Goal: Information Seeking & Learning: Learn about a topic

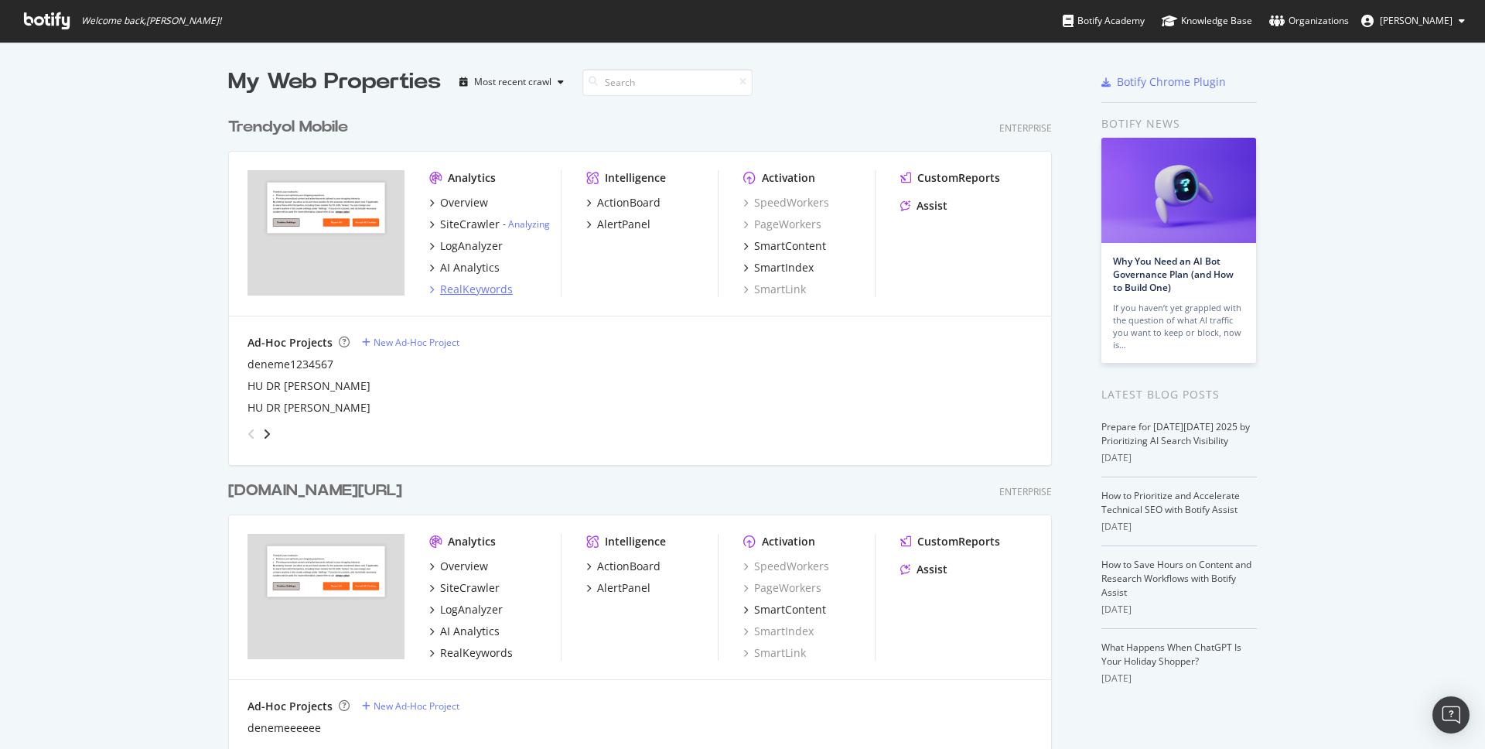
click at [453, 291] on div "RealKeywords" at bounding box center [476, 289] width 73 height 15
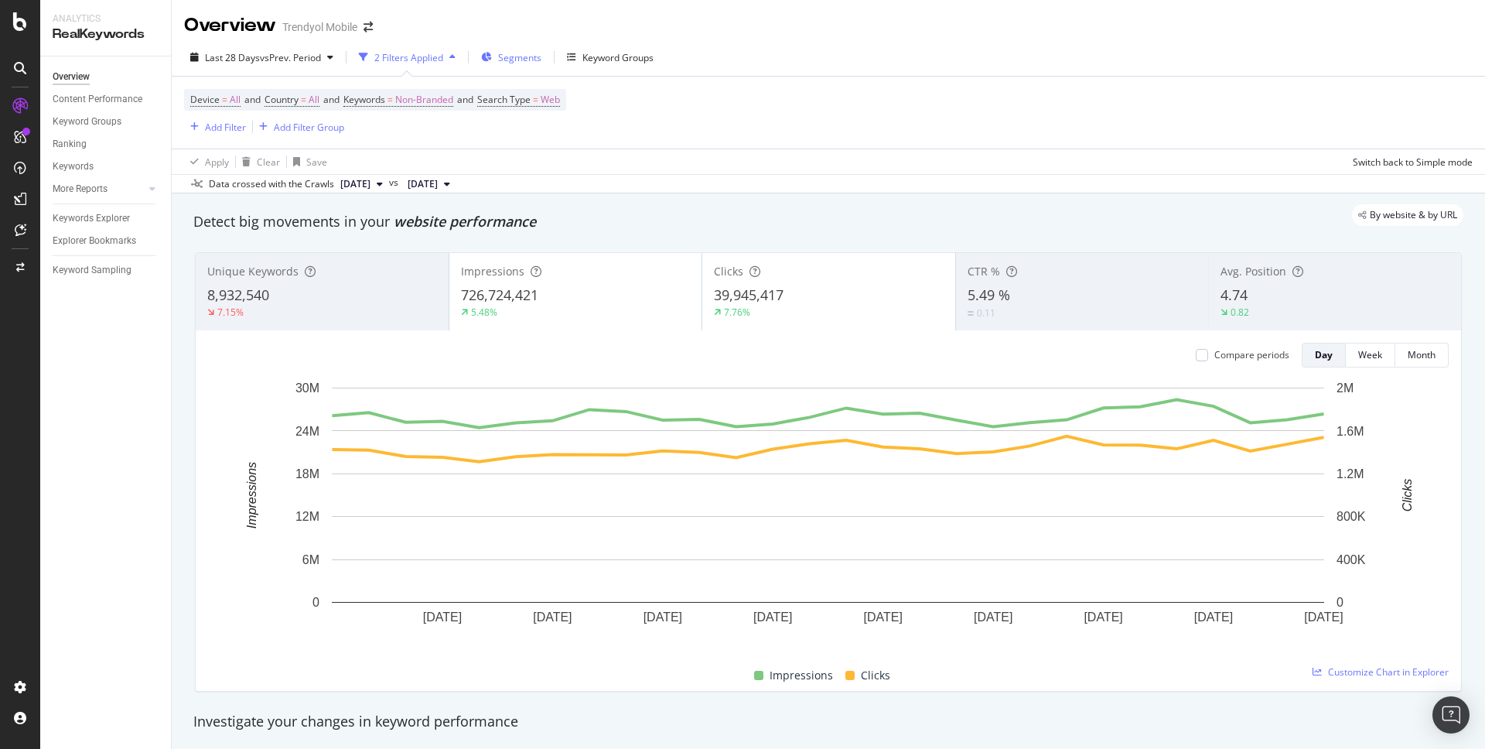
click at [520, 58] on span "Segments" at bounding box center [519, 57] width 43 height 13
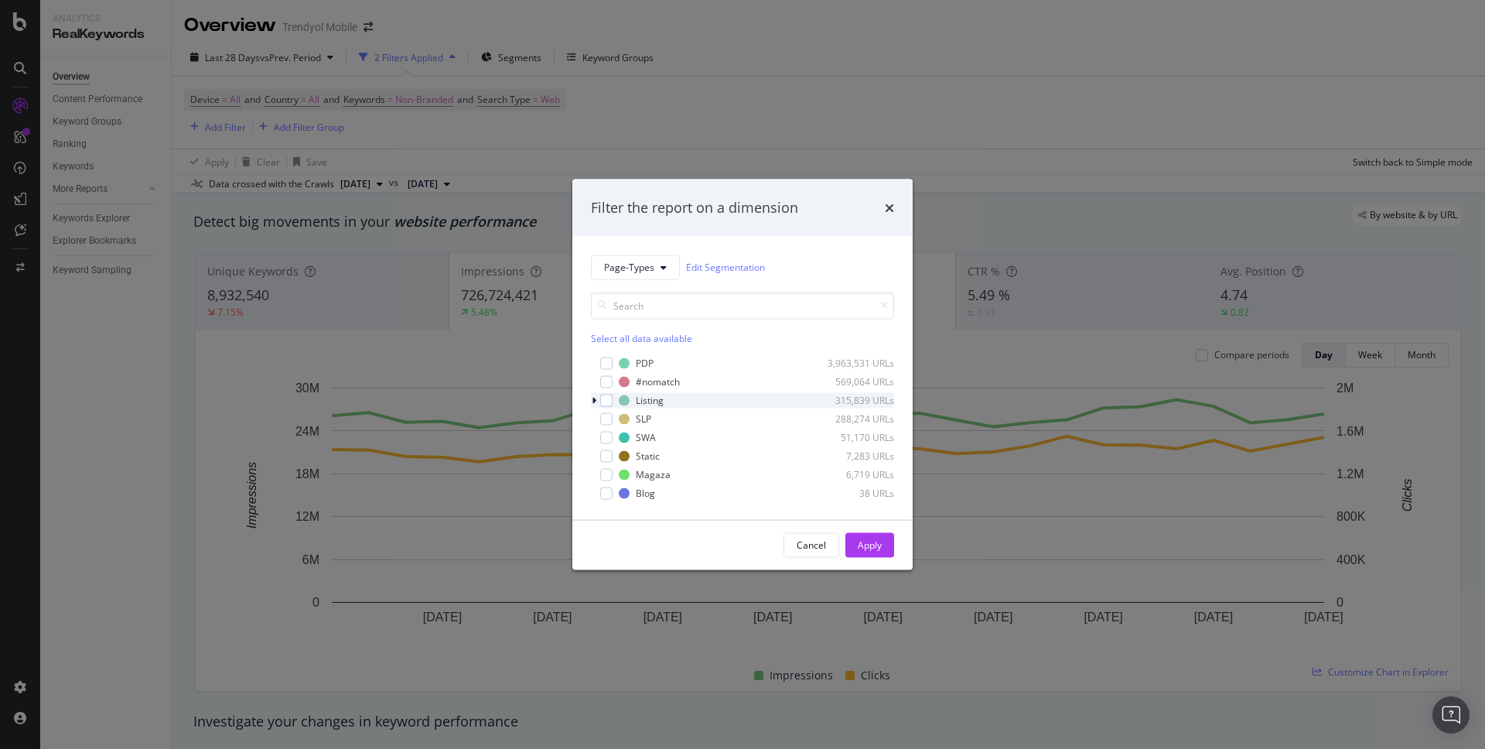
click at [596, 400] on div "modal" at bounding box center [595, 399] width 9 height 15
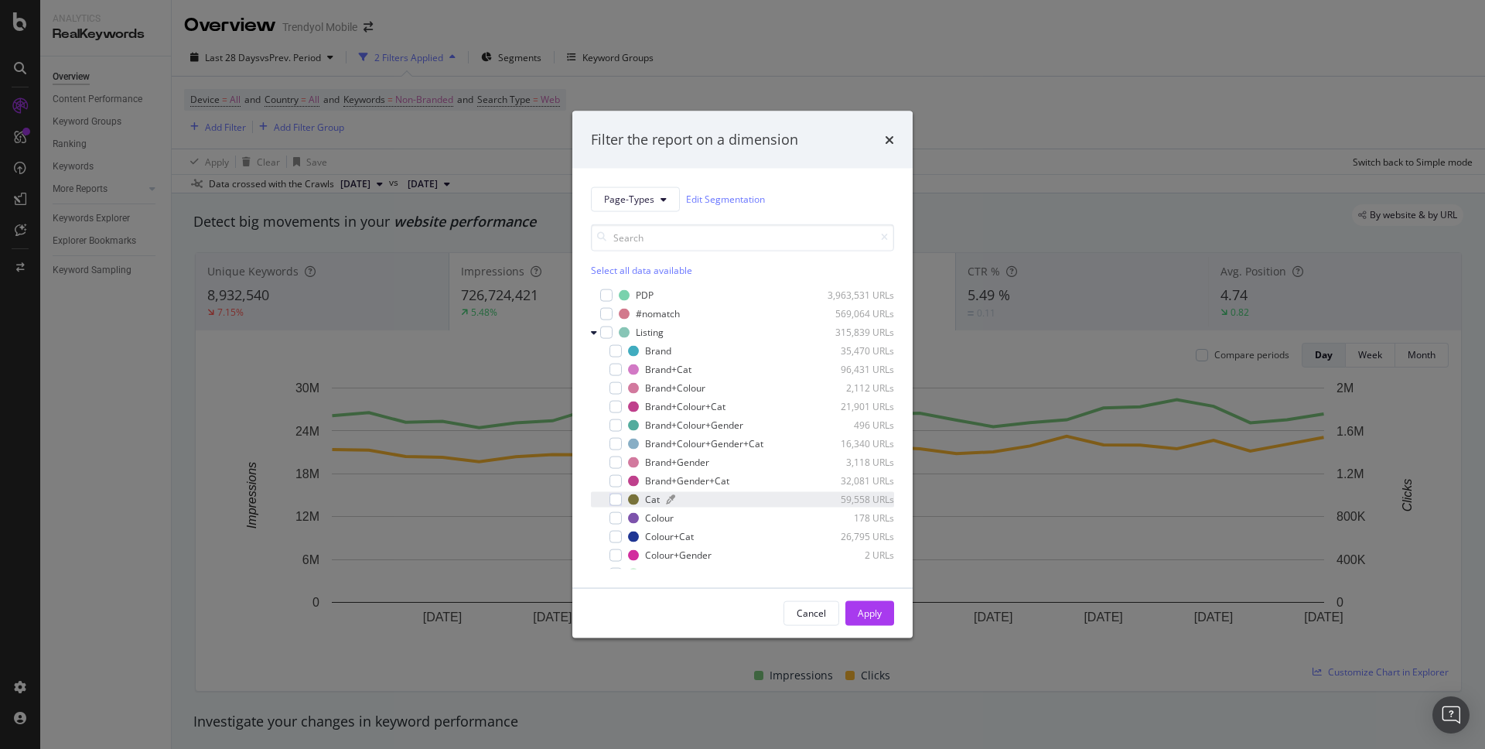
click at [691, 496] on div "modal" at bounding box center [739, 498] width 146 height 9
click at [887, 613] on button "Apply" at bounding box center [869, 612] width 49 height 25
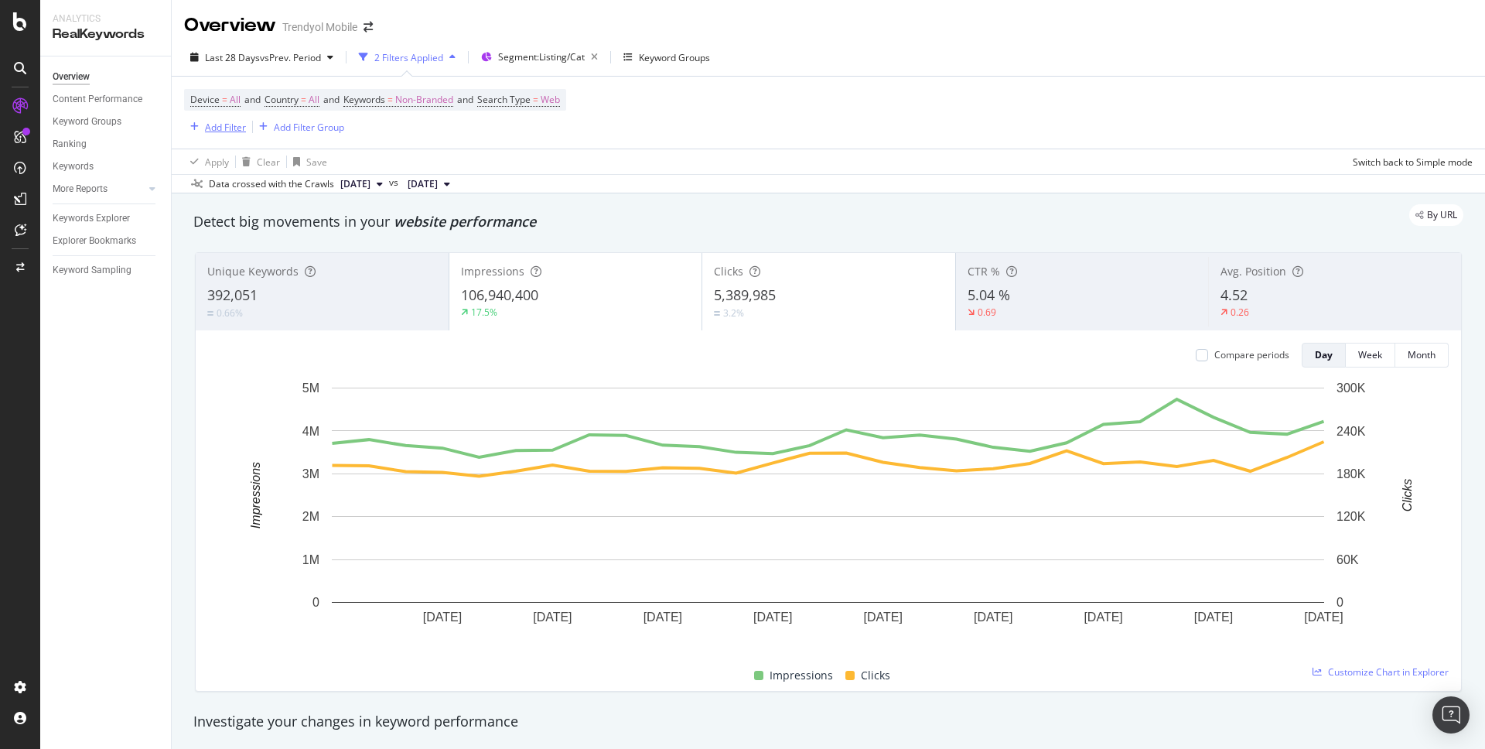
click at [234, 127] on div "Add Filter" at bounding box center [225, 127] width 41 height 13
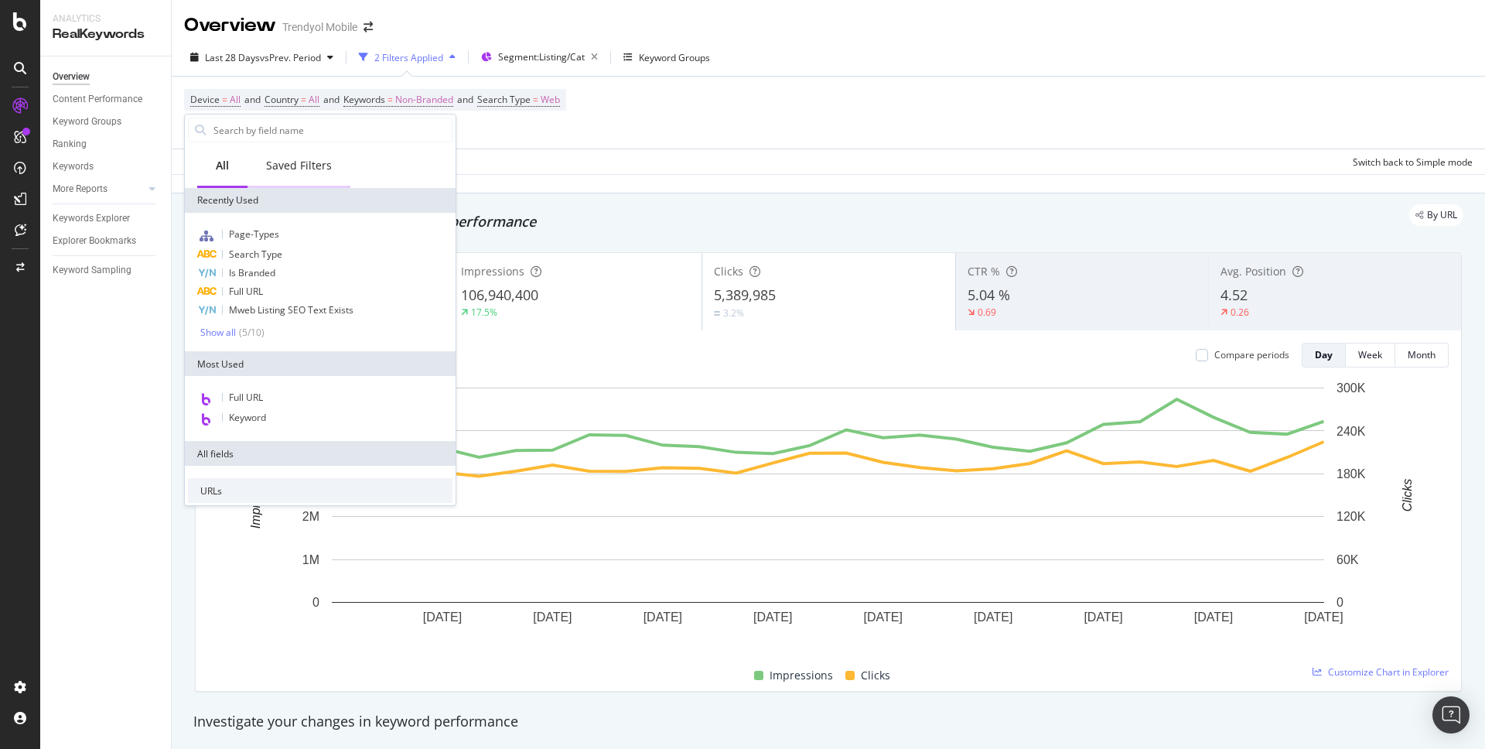
click at [306, 173] on div "Saved Filters" at bounding box center [298, 166] width 103 height 43
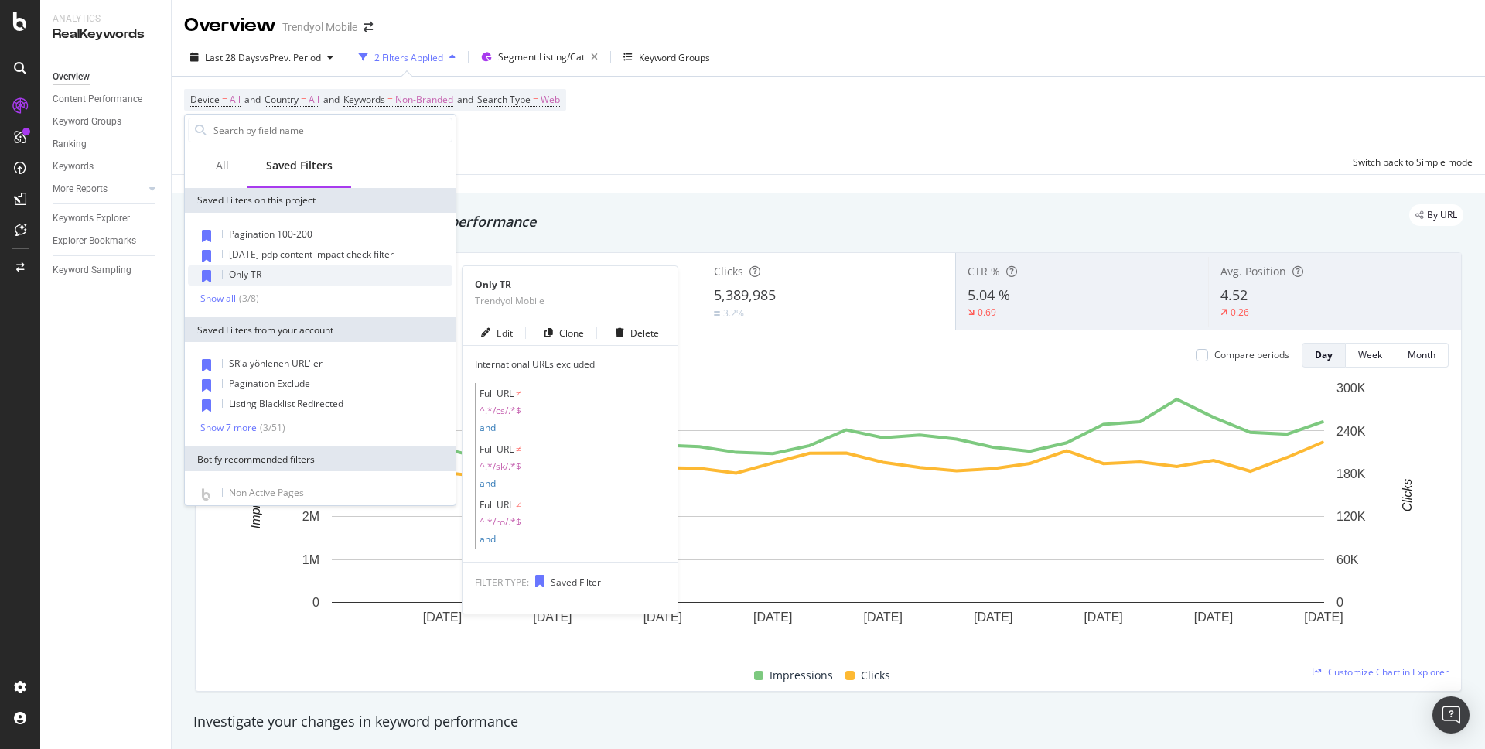
click at [274, 276] on div "Only TR" at bounding box center [320, 275] width 264 height 20
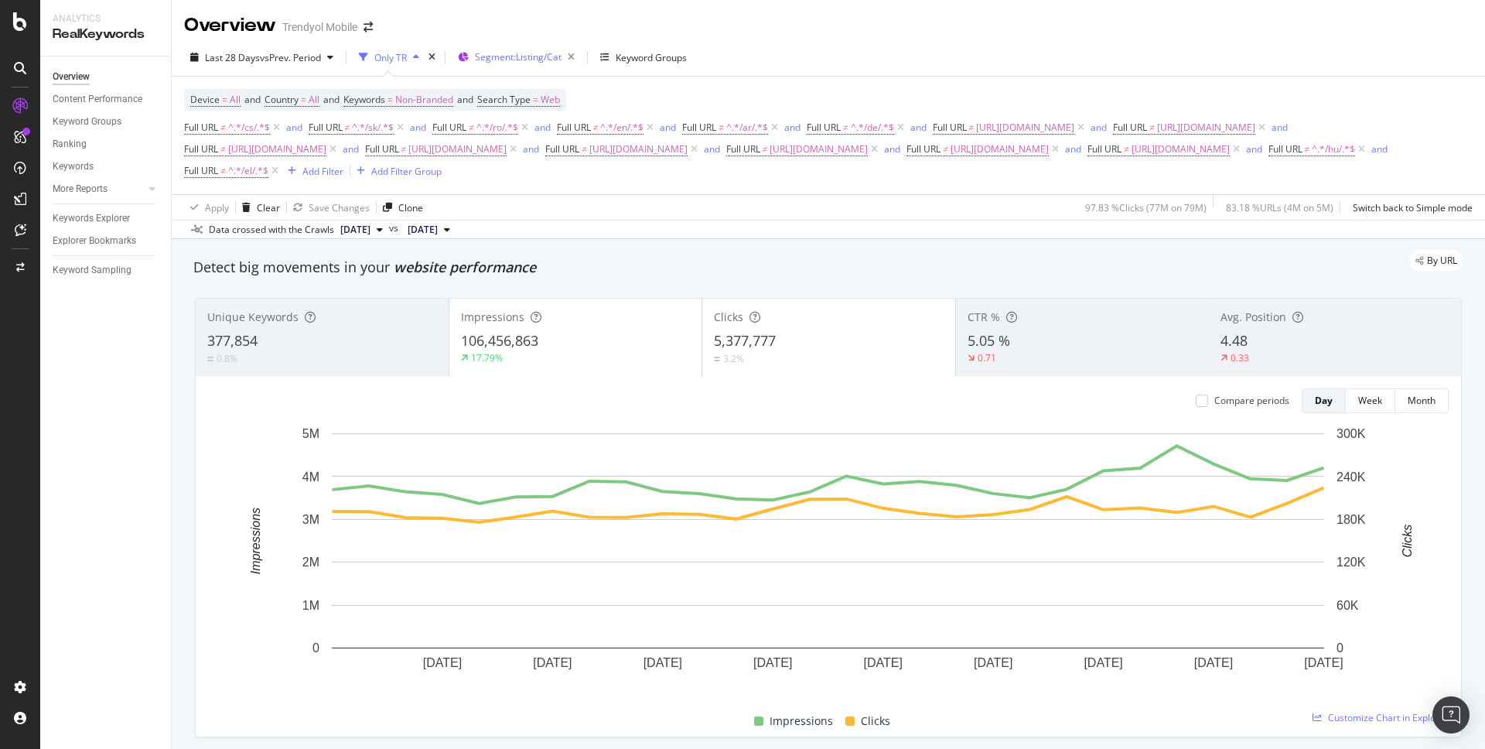
click at [537, 53] on span "Segment: Listing/Cat" at bounding box center [518, 56] width 87 height 13
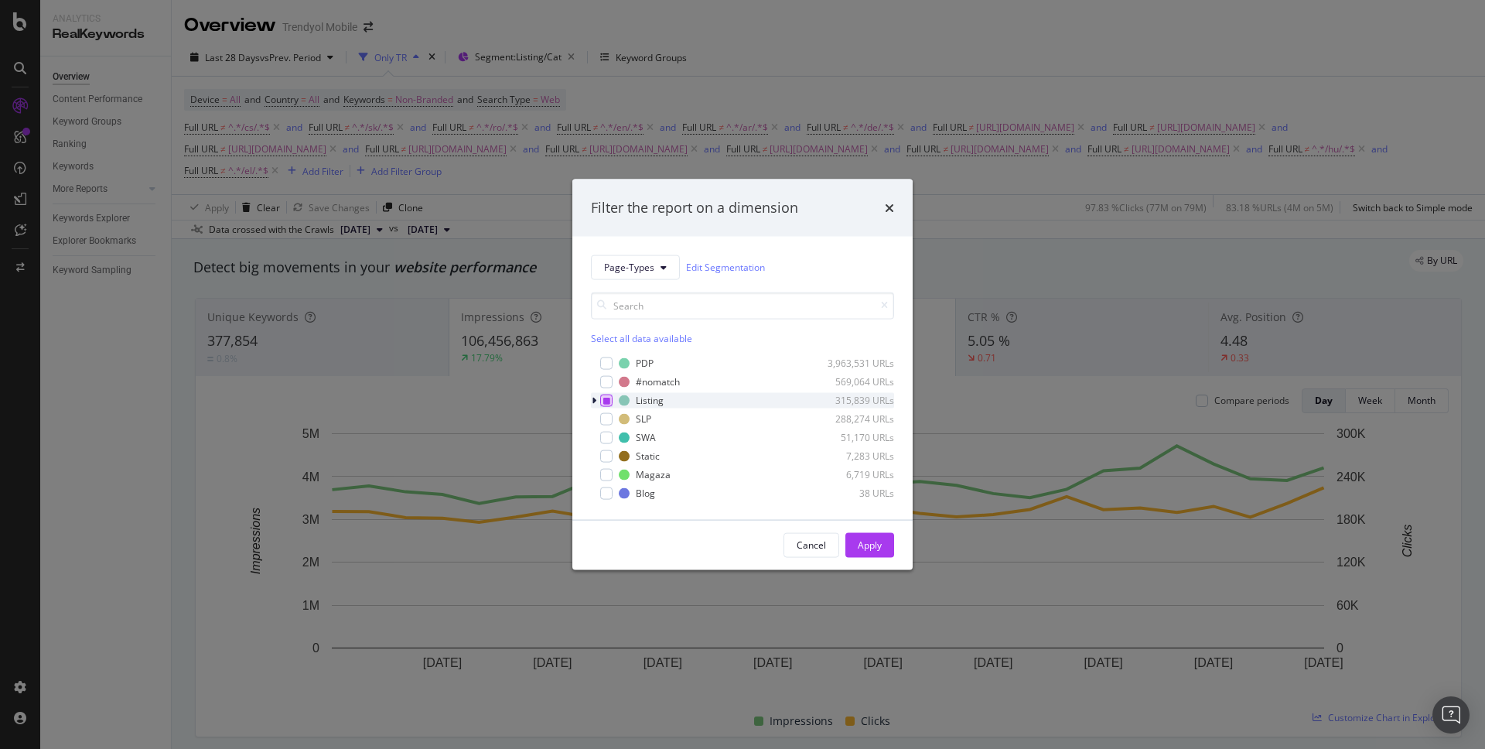
click at [605, 403] on icon "modal" at bounding box center [606, 400] width 7 height 8
click at [858, 541] on div "Apply" at bounding box center [870, 544] width 24 height 13
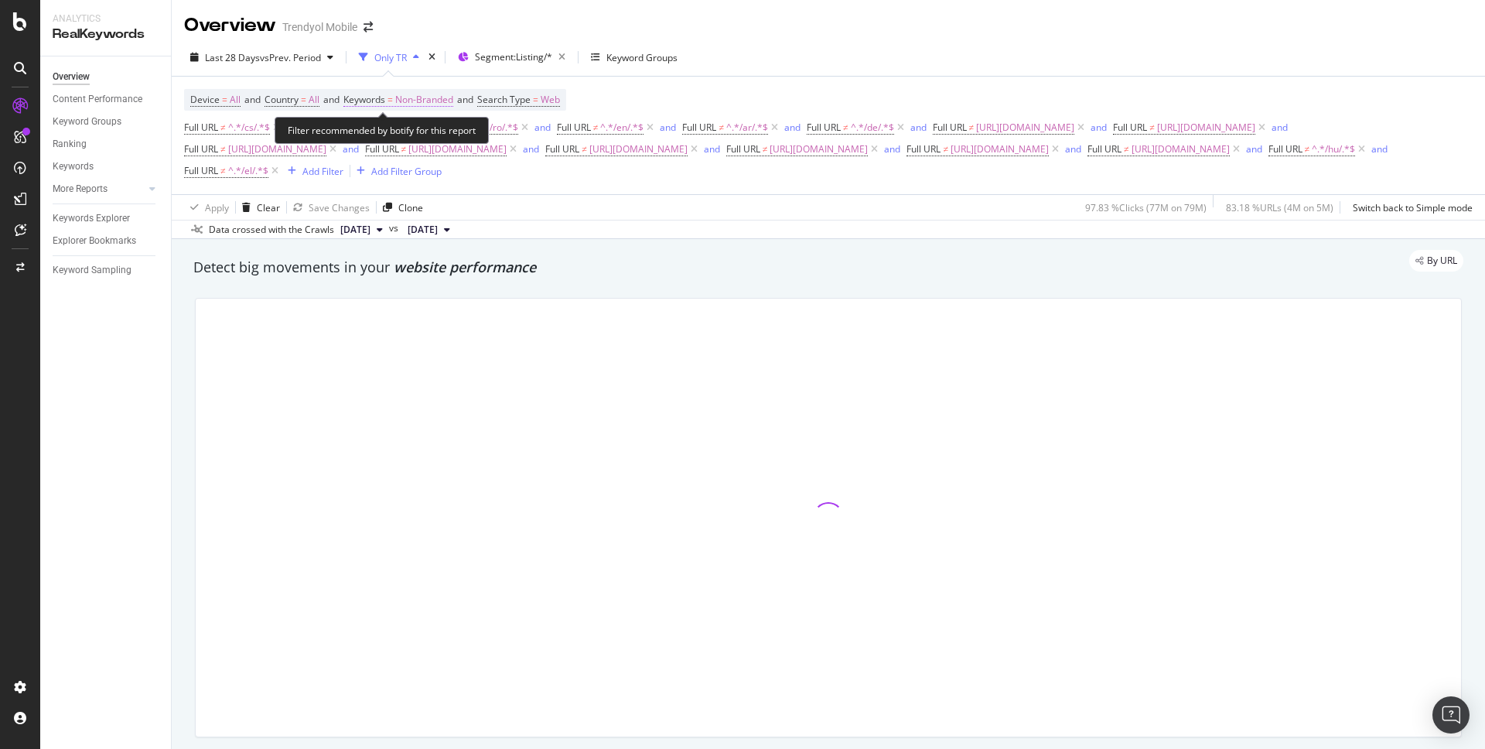
click at [423, 93] on span "Non-Branded" at bounding box center [424, 100] width 58 height 22
click at [427, 119] on div "Non-Branded Cancel Add filter Apply" at bounding box center [450, 149] width 195 height 77
click at [427, 129] on span "Non-Branded" at bounding box center [398, 135] width 64 height 13
click at [614, 255] on div "By URL" at bounding box center [820, 261] width 1285 height 22
